Goal: Navigation & Orientation: Understand site structure

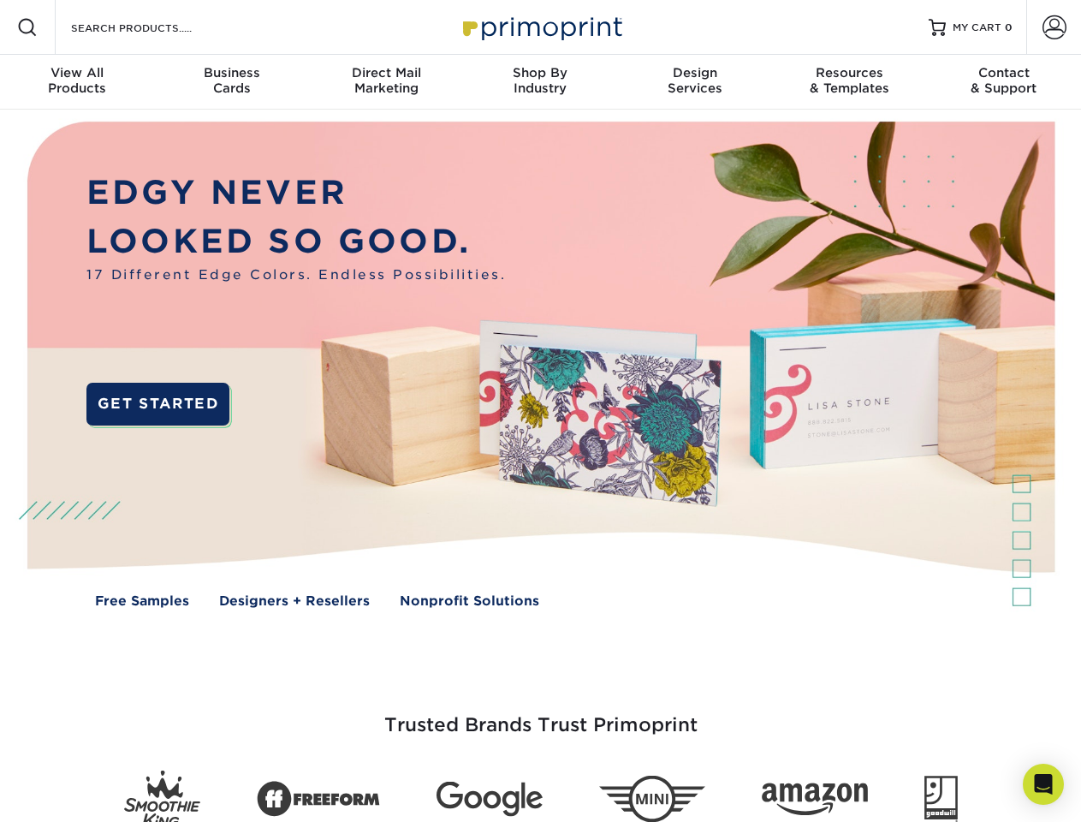
click at [540, 411] on img at bounding box center [540, 377] width 1070 height 535
click at [27, 27] on span at bounding box center [27, 27] width 21 height 21
click at [1054, 27] on span at bounding box center [1055, 27] width 24 height 24
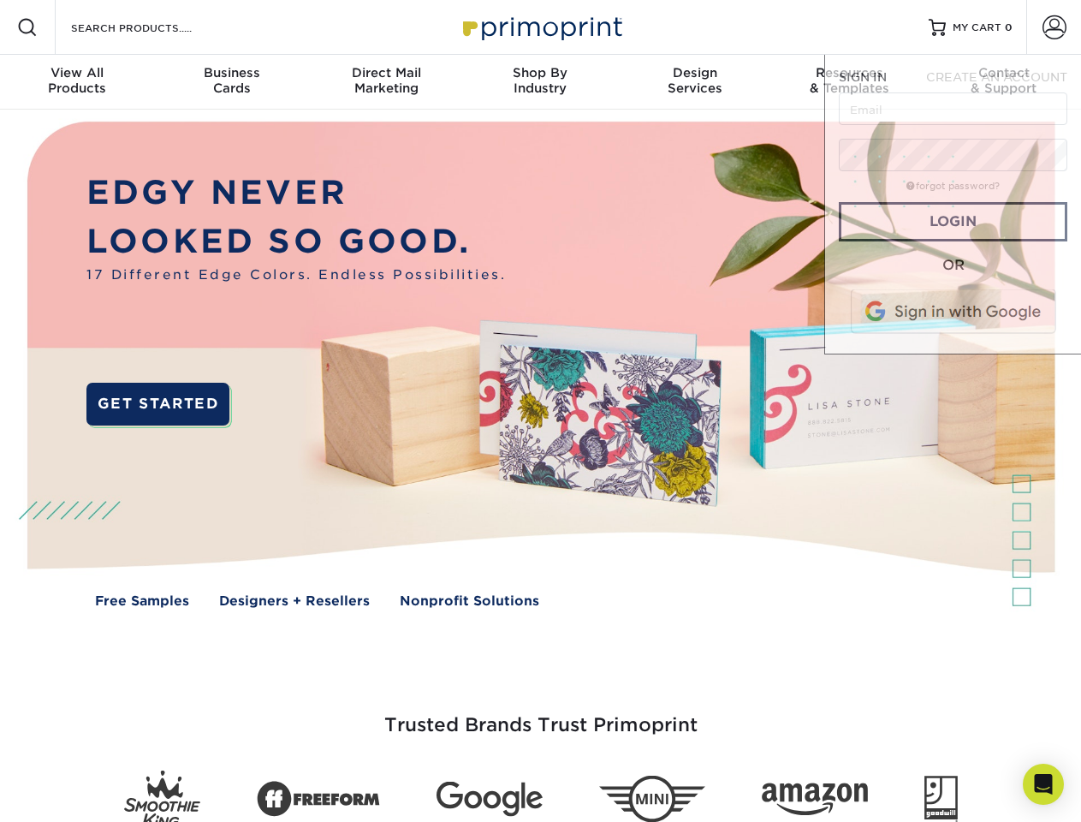
click at [77, 82] on div "View All Products" at bounding box center [77, 80] width 154 height 31
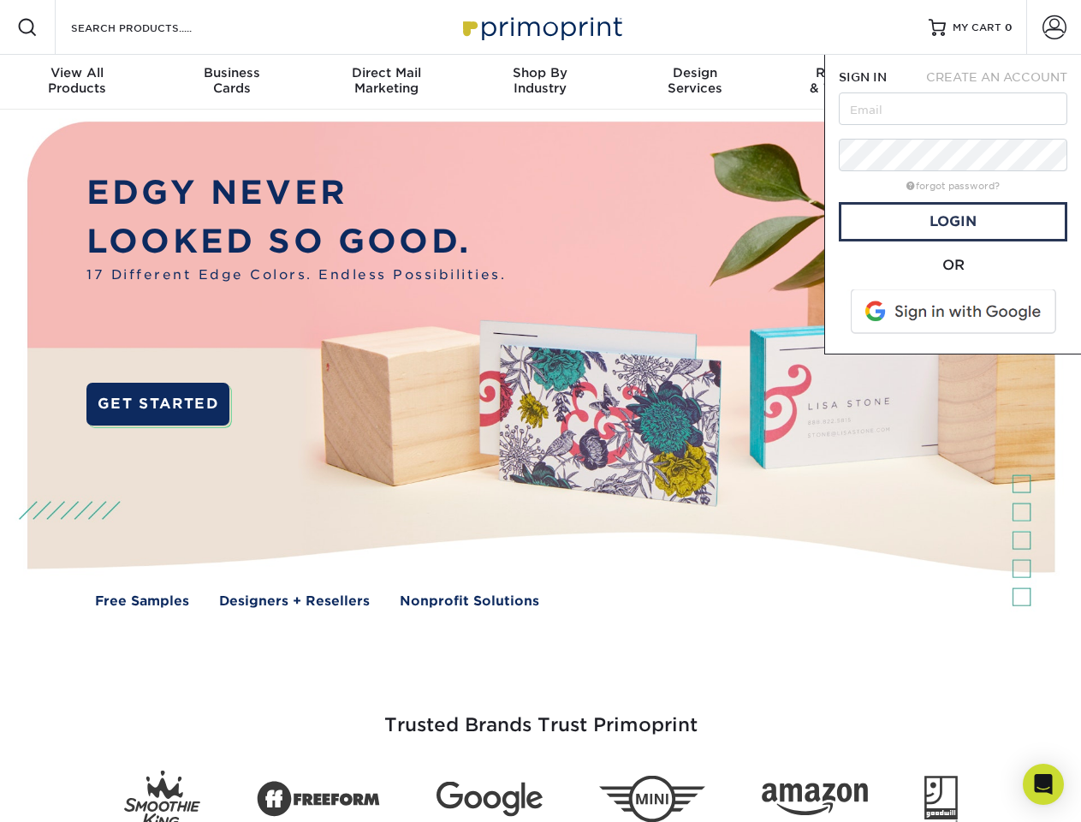
click at [231, 82] on div "Business Cards" at bounding box center [231, 80] width 154 height 31
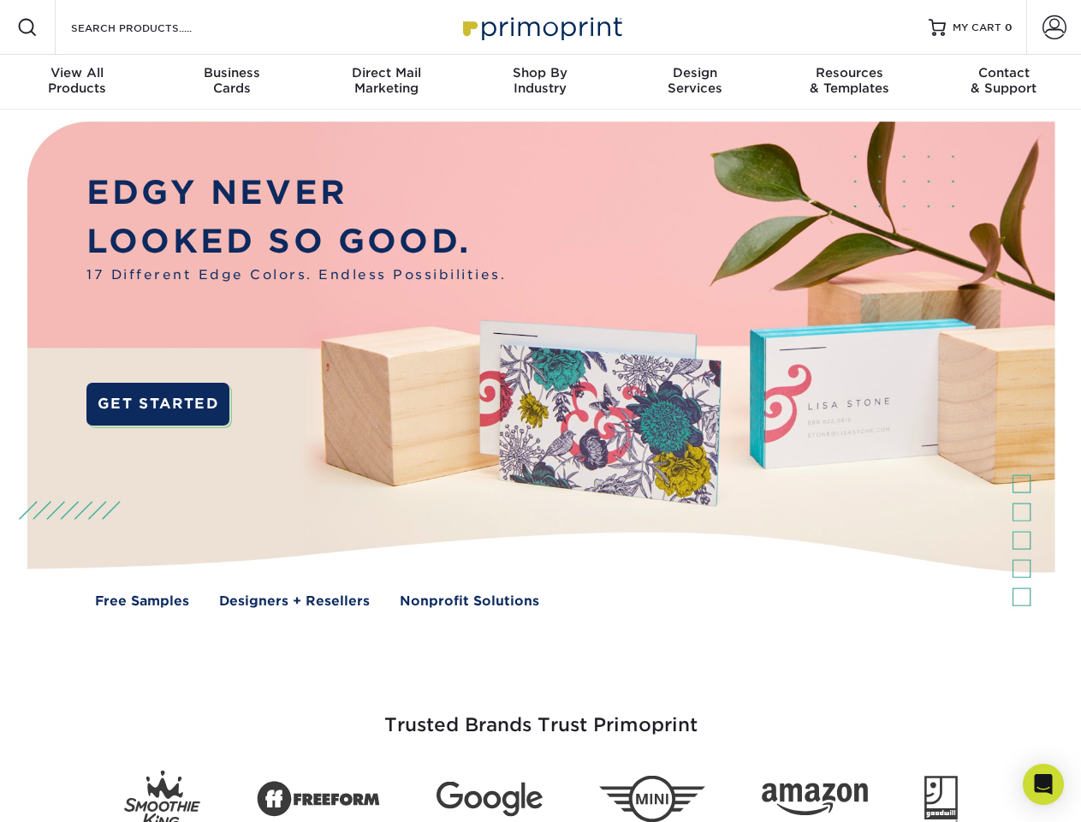
click at [386, 82] on div "Direct Mail Marketing" at bounding box center [386, 80] width 154 height 31
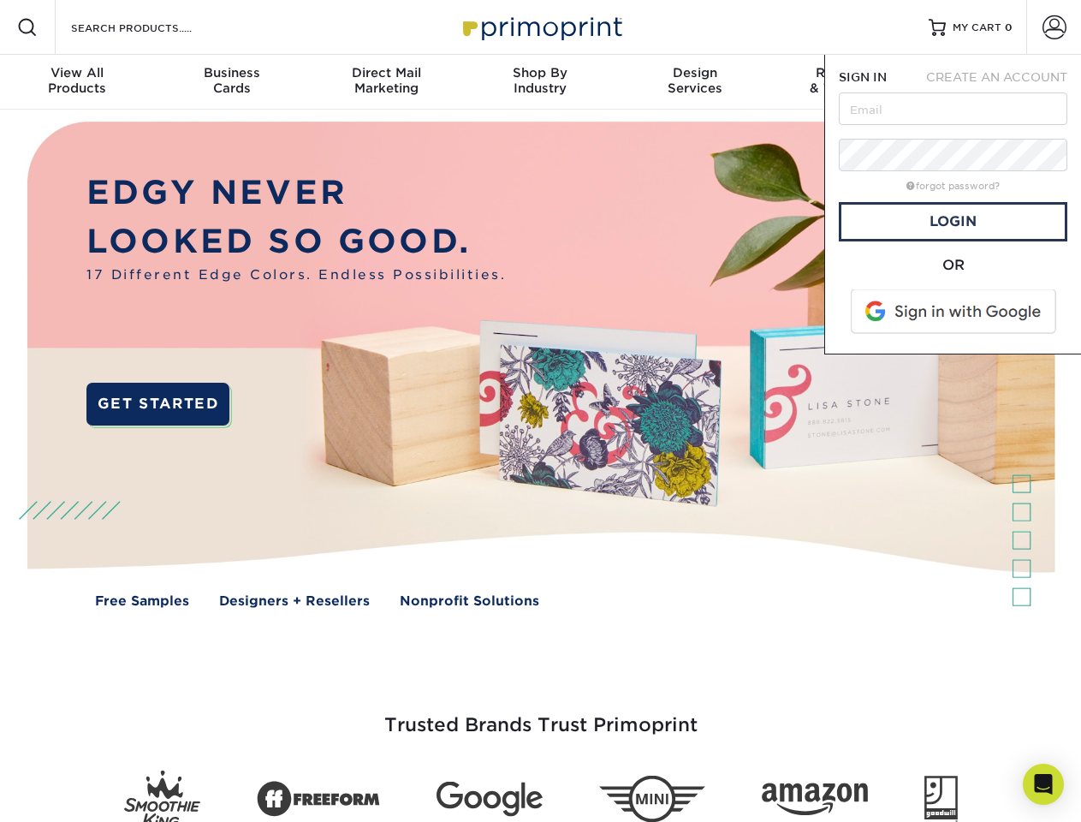
click at [540, 82] on div "Shop By Industry" at bounding box center [540, 80] width 154 height 31
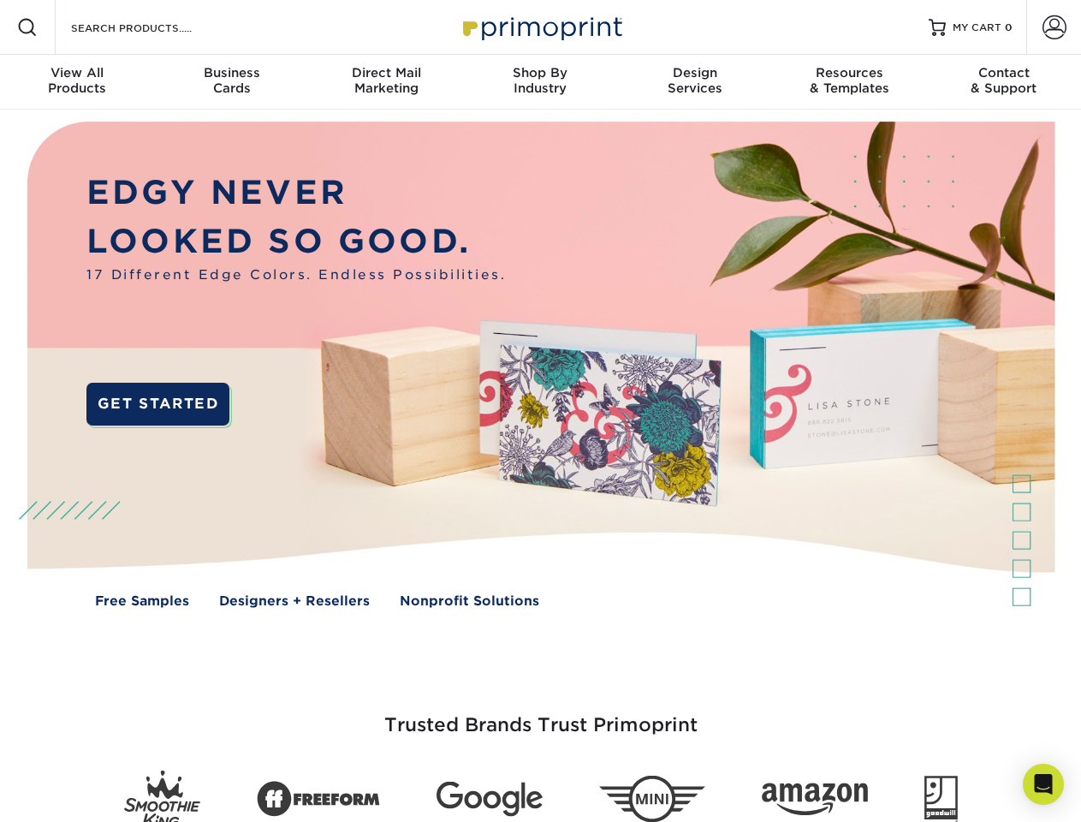
click at [695, 82] on div "Design Services" at bounding box center [695, 80] width 154 height 31
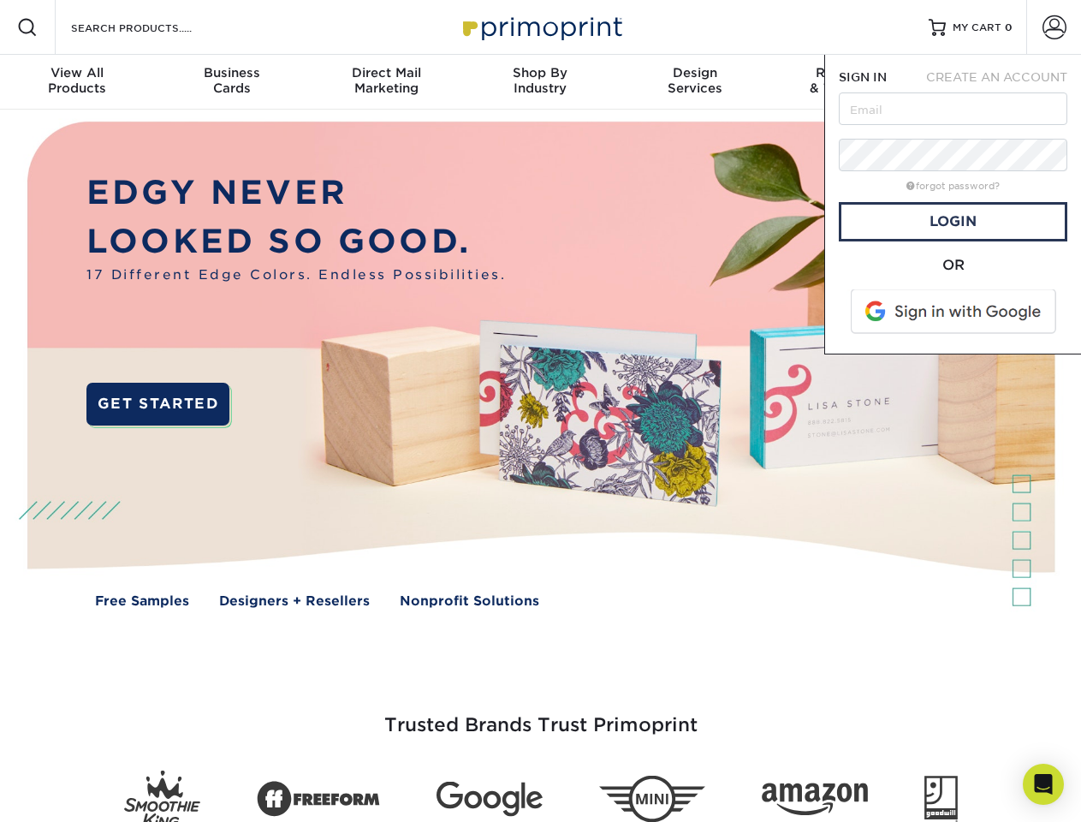
click at [849, 82] on span "SIGN IN" at bounding box center [863, 77] width 48 height 14
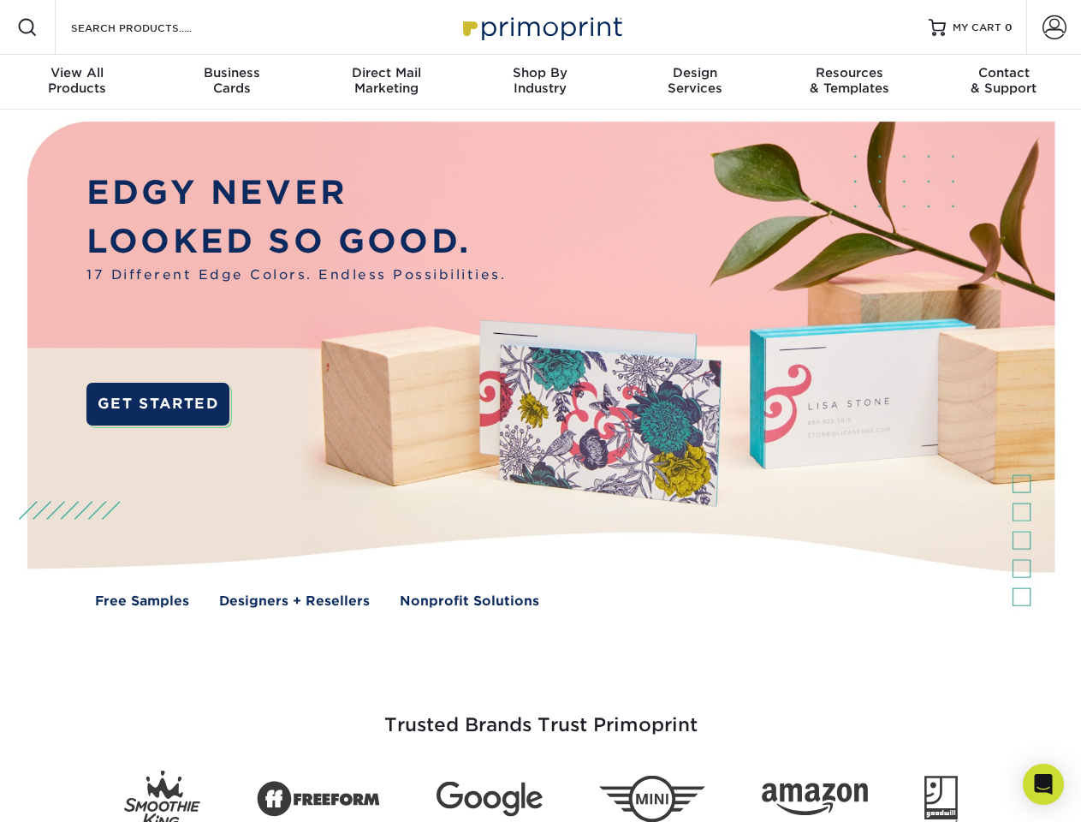
click at [1004, 82] on div "Contact & Support" at bounding box center [1004, 80] width 154 height 31
